Goal: Transaction & Acquisition: Purchase product/service

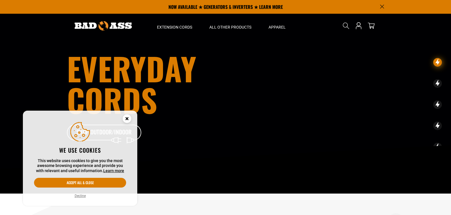
click at [129, 118] on circle "Cookie Consent" at bounding box center [127, 118] width 9 height 9
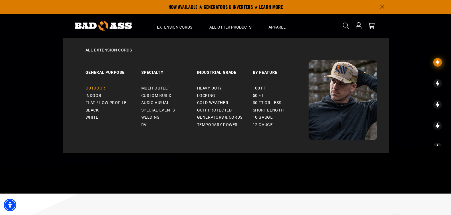
click at [99, 88] on span "Outdoor" at bounding box center [96, 88] width 20 height 5
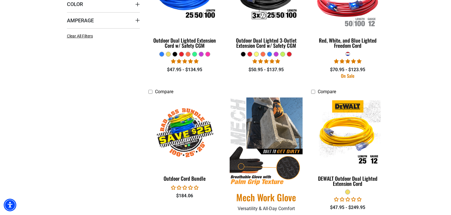
scroll to position [229, 0]
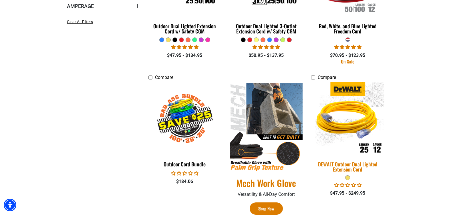
click at [340, 162] on div "DEWALT Outdoor Dual Lighted Extension Cord" at bounding box center [347, 167] width 73 height 10
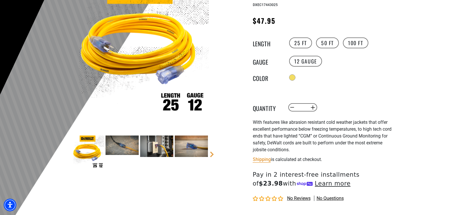
scroll to position [86, 0]
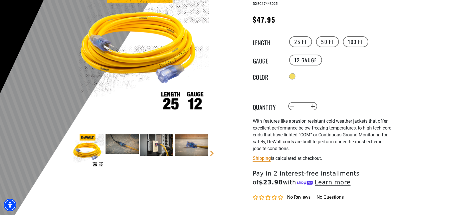
click at [165, 145] on img at bounding box center [156, 145] width 33 height 21
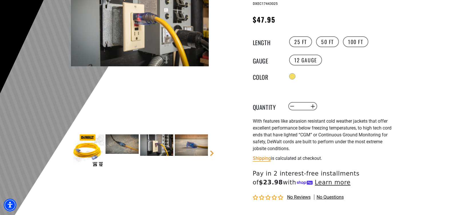
click at [193, 146] on img at bounding box center [191, 145] width 33 height 21
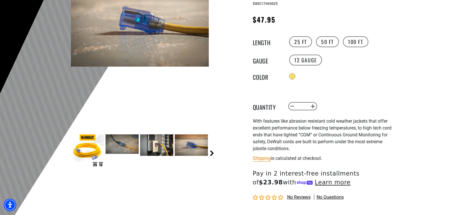
click at [211, 153] on link "Next" at bounding box center [212, 154] width 6 height 6
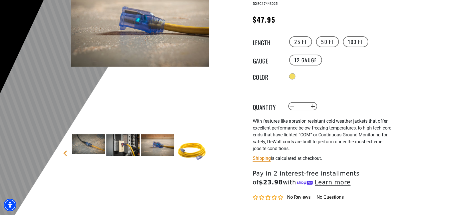
click at [88, 147] on img at bounding box center [88, 144] width 33 height 19
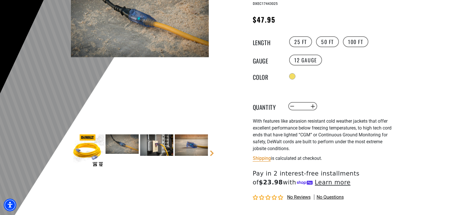
click at [159, 150] on img at bounding box center [156, 145] width 33 height 21
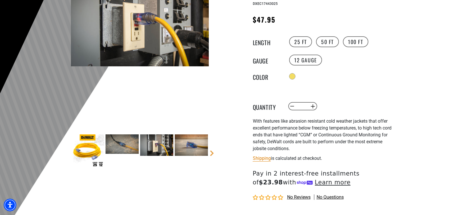
click at [187, 148] on img at bounding box center [191, 145] width 33 height 21
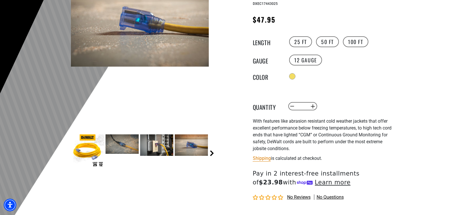
click at [210, 152] on link "Next" at bounding box center [212, 154] width 6 height 6
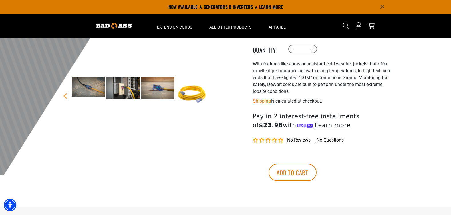
scroll to position [29, 0]
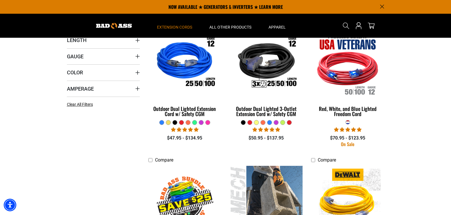
scroll to position [114, 0]
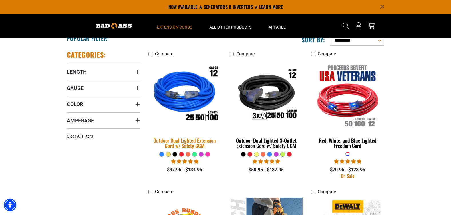
click at [205, 141] on div "Outdoor Dual Lighted Extension Cord w/ Safety CGM" at bounding box center [185, 143] width 73 height 10
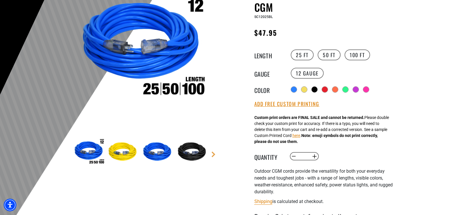
scroll to position [86, 0]
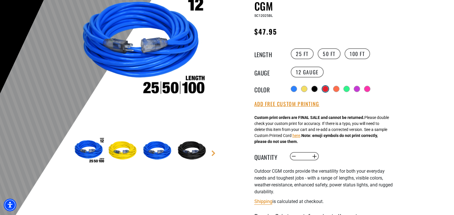
click at [325, 87] on div at bounding box center [325, 89] width 6 height 6
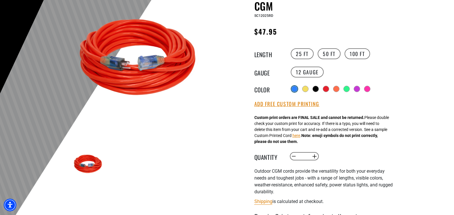
click at [293, 89] on div at bounding box center [294, 89] width 6 height 6
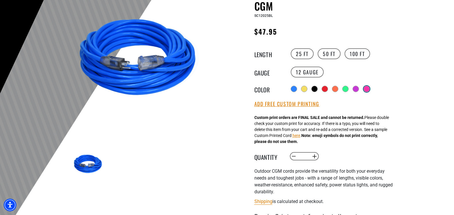
click at [368, 88] on div at bounding box center [367, 89] width 6 height 6
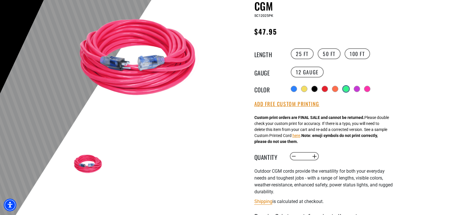
click at [345, 88] on div at bounding box center [346, 89] width 6 height 6
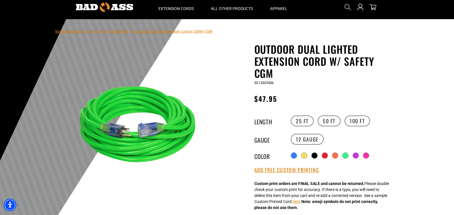
scroll to position [29, 0]
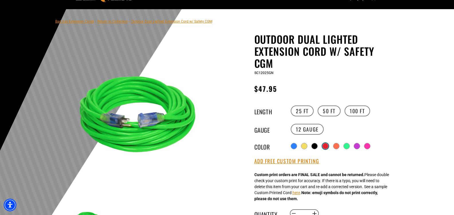
click at [322, 144] on div at bounding box center [325, 146] width 6 height 6
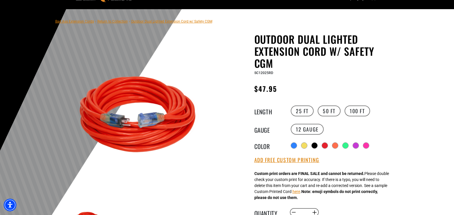
click at [350, 79] on div "Outdoor Dual Lighted Extension Cord w/ Safety CGM Outdoor Dual Lighted Extensio…" at bounding box center [324, 194] width 140 height 322
